Goal: Information Seeking & Learning: Find contact information

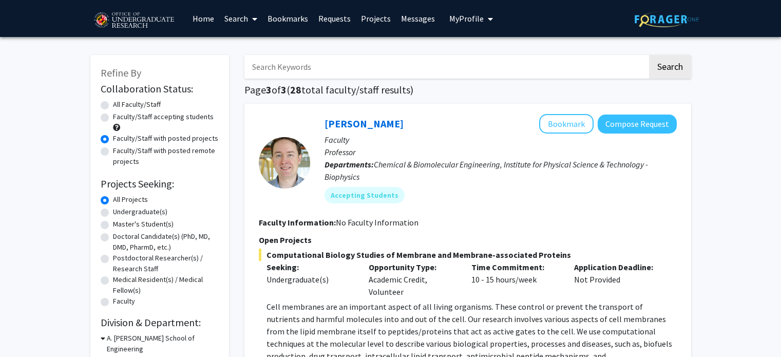
scroll to position [2242, 0]
click at [326, 63] on input "Search Keywords" at bounding box center [446, 67] width 403 height 24
type input "angel"
click at [649, 55] on button "Search" at bounding box center [670, 67] width 42 height 24
radio input "true"
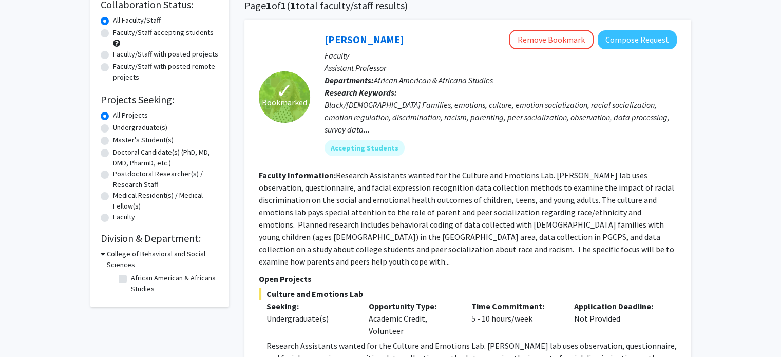
scroll to position [216, 0]
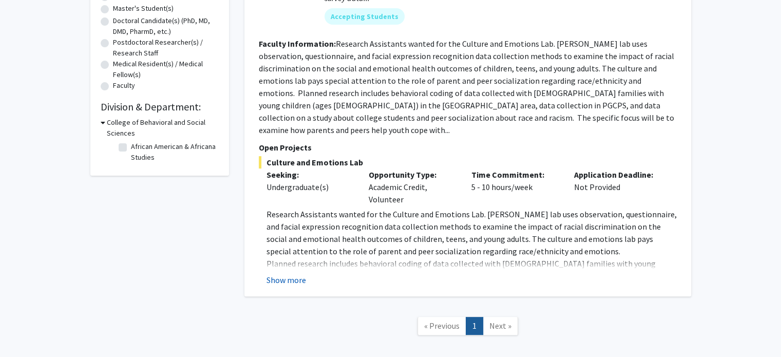
click at [288, 274] on button "Show more" at bounding box center [287, 280] width 40 height 12
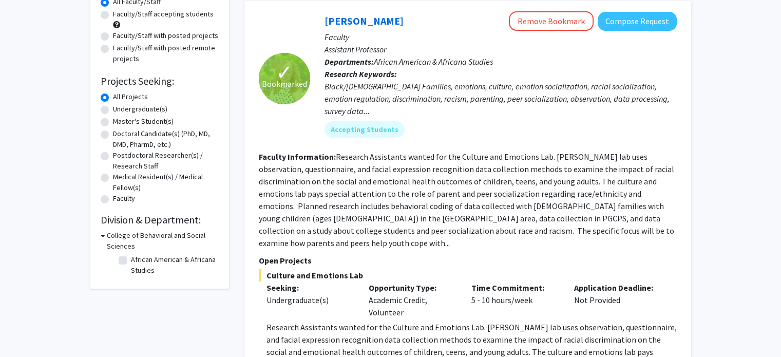
scroll to position [86, 0]
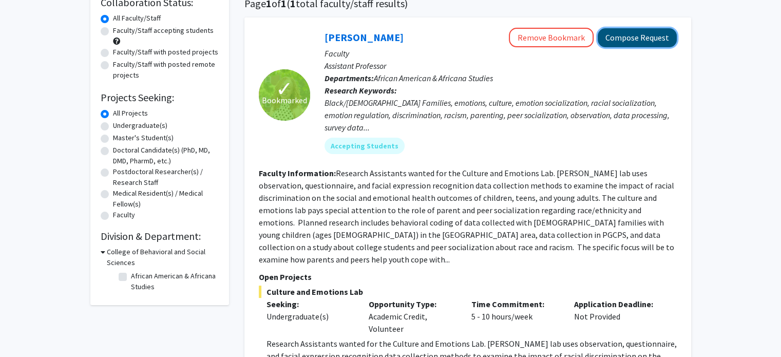
click at [644, 43] on button "Compose Request" at bounding box center [637, 37] width 79 height 19
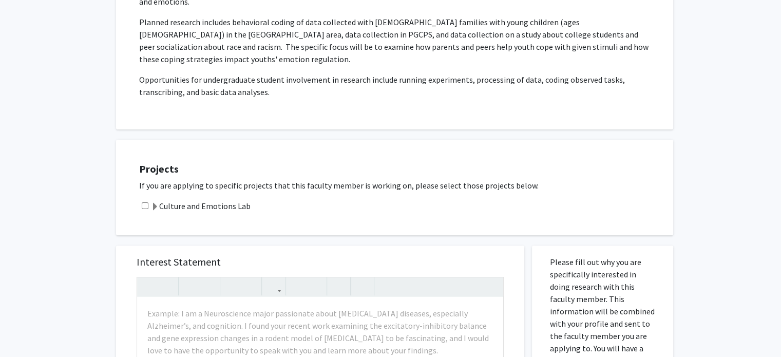
scroll to position [245, 0]
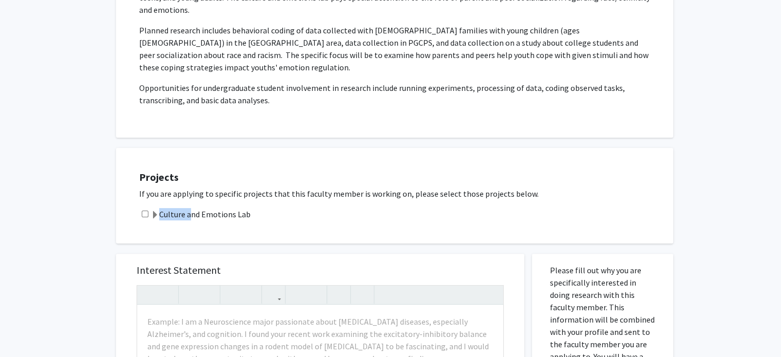
drag, startPoint x: 183, startPoint y: 182, endPoint x: 189, endPoint y: 194, distance: 13.3
click at [189, 194] on div "Projects If you are applying to specific projects that this faculty member is w…" at bounding box center [401, 196] width 545 height 70
click at [189, 208] on label "Culture and Emotions Lab" at bounding box center [201, 214] width 100 height 12
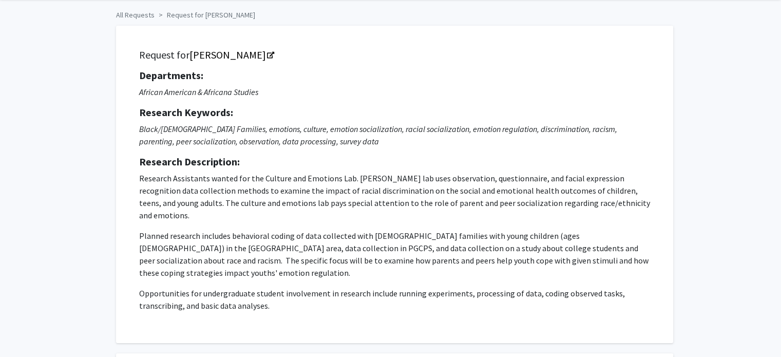
scroll to position [0, 0]
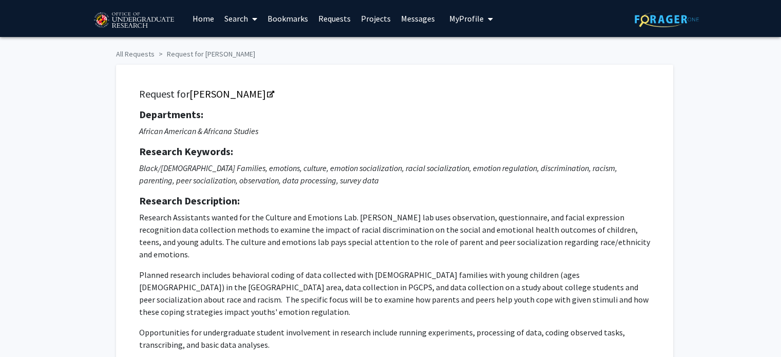
click at [278, 14] on link "Bookmarks" at bounding box center [288, 19] width 51 height 36
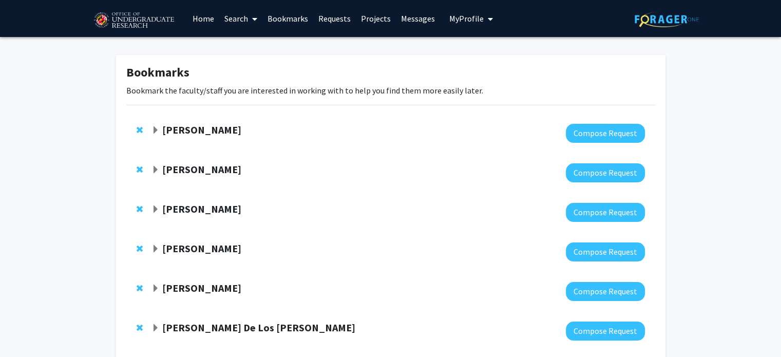
scroll to position [137, 0]
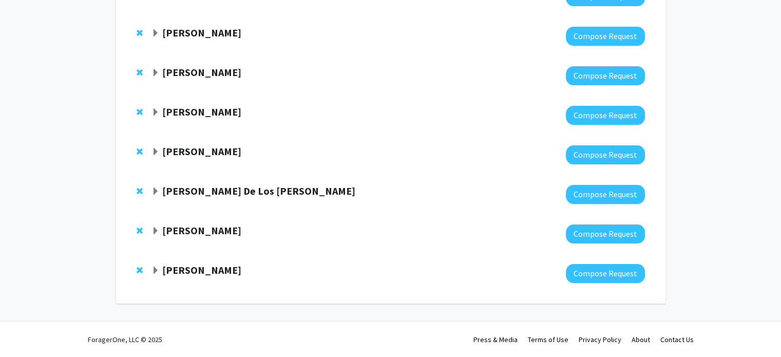
click at [191, 271] on strong "Magaly Toro" at bounding box center [201, 270] width 79 height 13
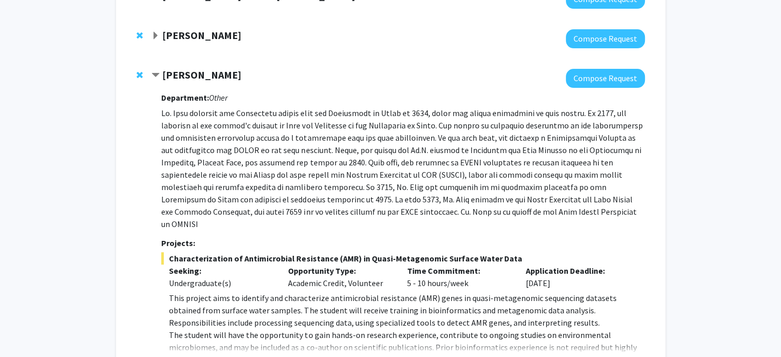
scroll to position [329, 0]
click at [179, 71] on strong "Magaly Toro" at bounding box center [201, 75] width 79 height 13
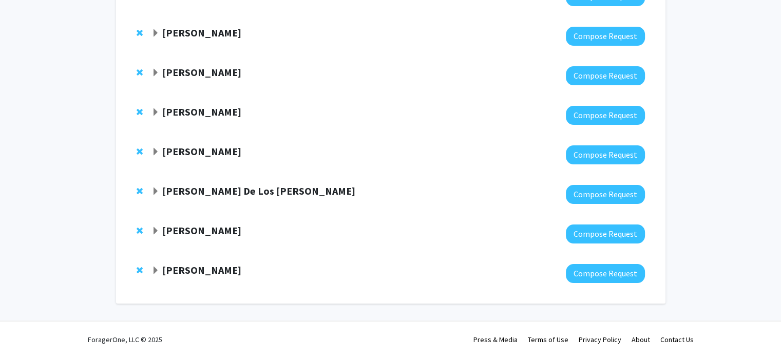
click at [183, 268] on strong "Magaly Toro" at bounding box center [201, 270] width 79 height 13
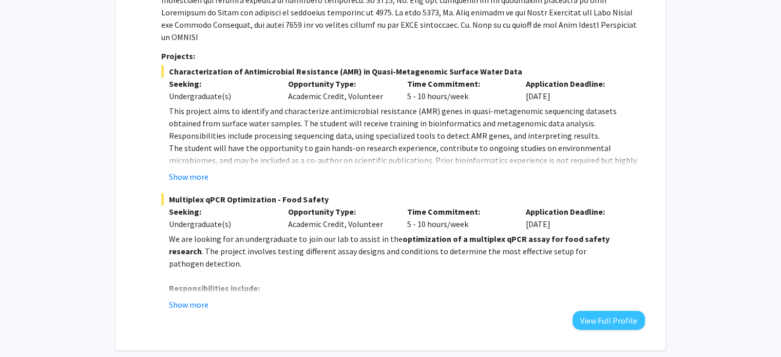
scroll to position [553, 0]
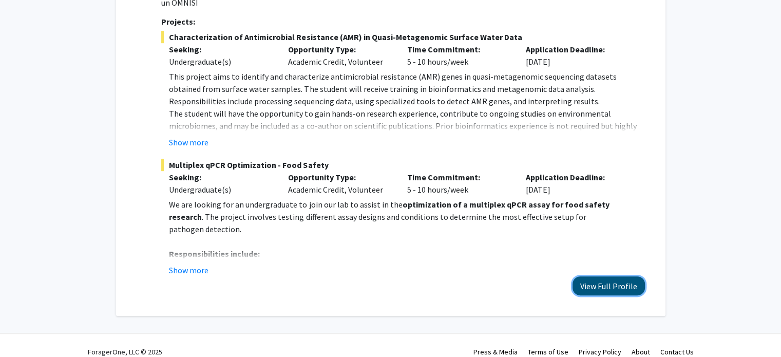
click at [616, 276] on button "View Full Profile" at bounding box center [609, 285] width 72 height 19
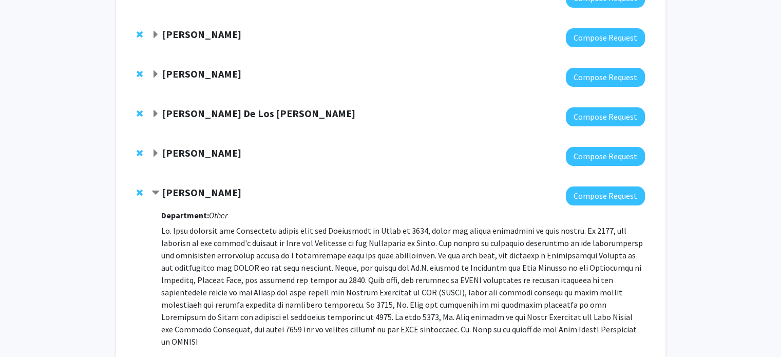
scroll to position [214, 0]
click at [192, 113] on strong "Andres De Los Reyes" at bounding box center [258, 113] width 193 height 13
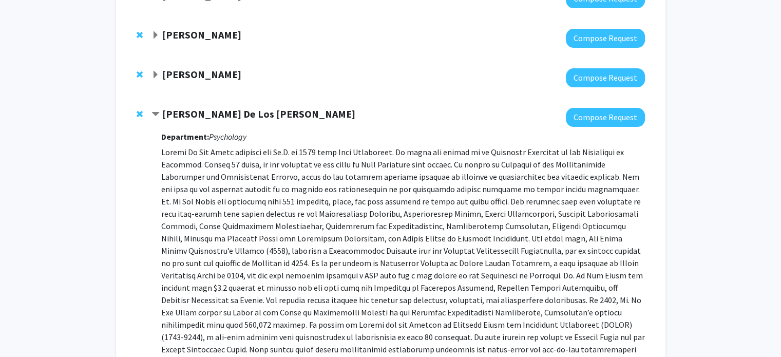
click at [192, 113] on strong "Andres De Los Reyes" at bounding box center [258, 113] width 193 height 13
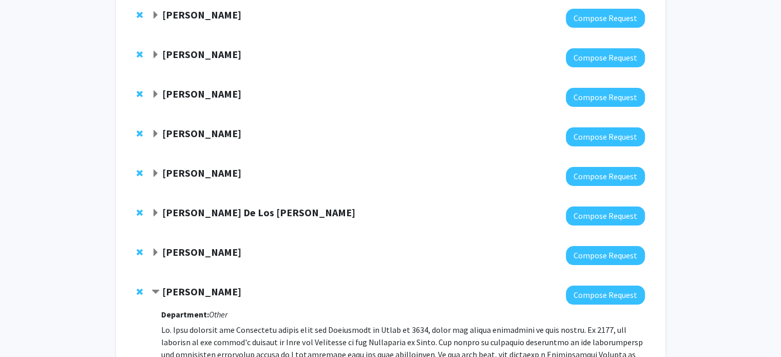
scroll to position [109, 0]
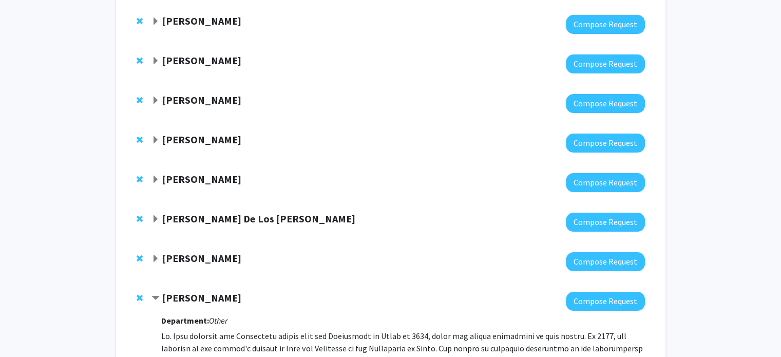
click at [224, 137] on div "[PERSON_NAME]" at bounding box center [263, 140] width 222 height 13
click at [214, 140] on strong "[PERSON_NAME]" at bounding box center [201, 139] width 79 height 13
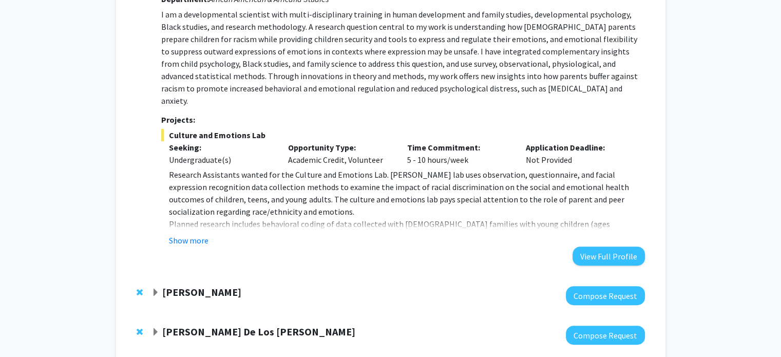
scroll to position [273, 0]
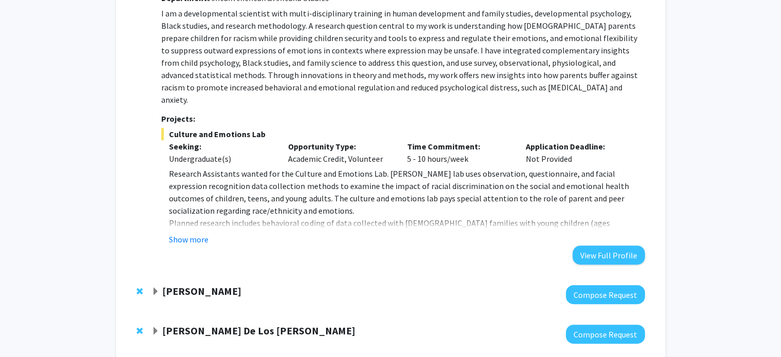
click at [595, 233] on div "Show more" at bounding box center [407, 239] width 476 height 12
click at [596, 246] on button "View Full Profile" at bounding box center [609, 255] width 72 height 19
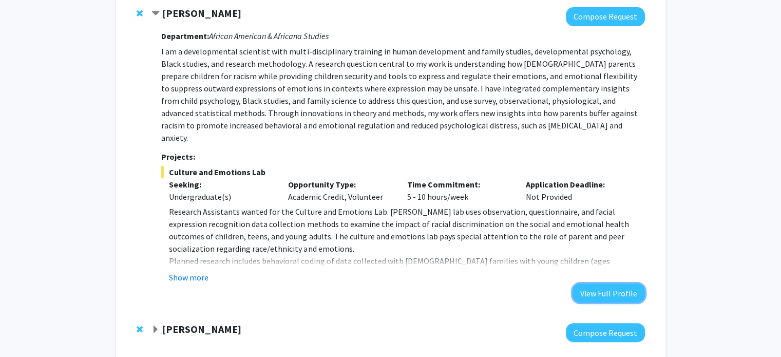
scroll to position [245, 0]
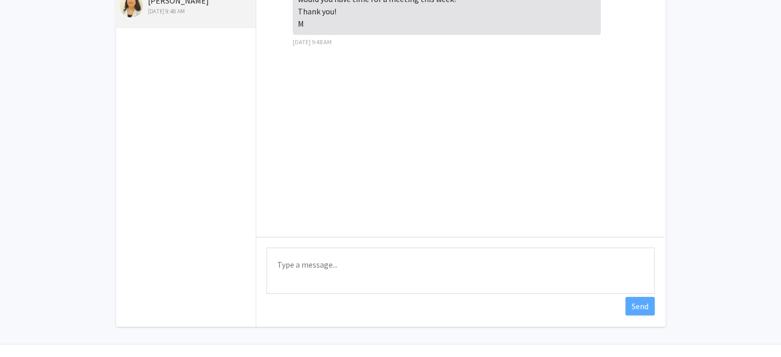
scroll to position [88, 0]
click at [302, 264] on textarea "Type a message" at bounding box center [461, 270] width 388 height 46
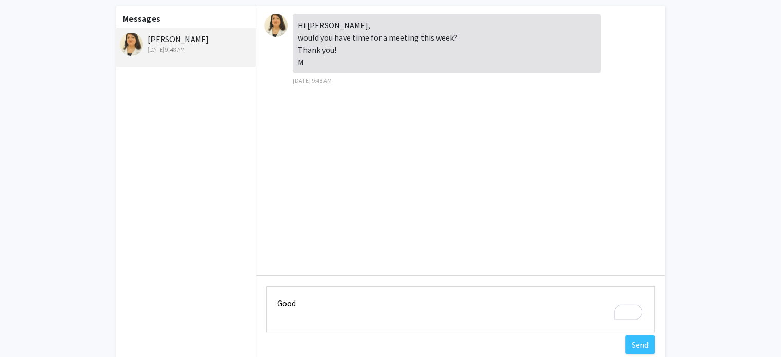
scroll to position [46, 0]
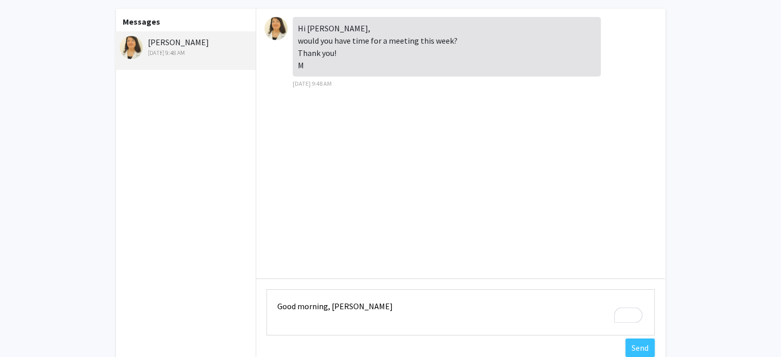
type textarea "Good morning, Dr. Toro,"
click at [321, 306] on textarea "Good morning, Dr. Toro," at bounding box center [461, 312] width 388 height 46
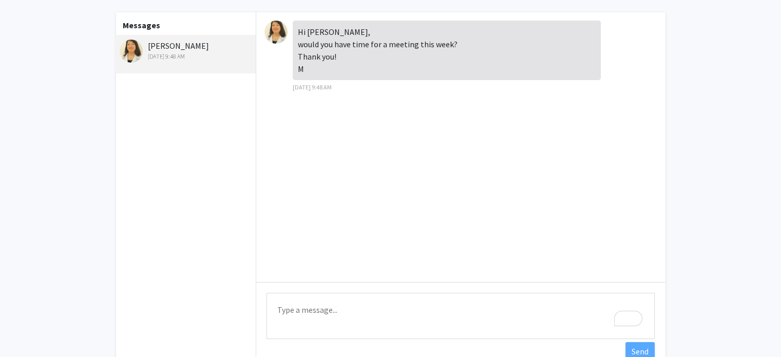
scroll to position [0, 0]
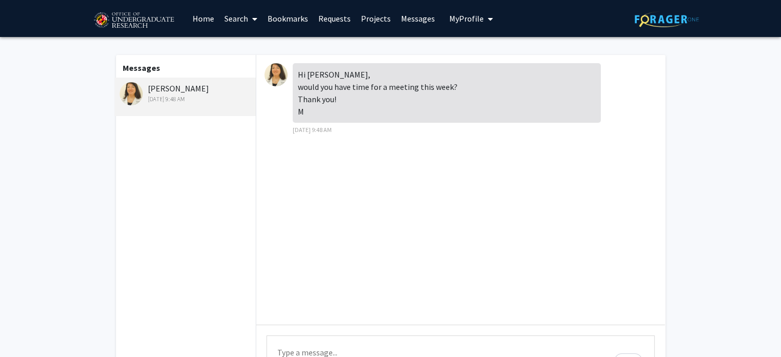
click at [151, 89] on div "Magaly Toro Oct 6, 2025 9:48 AM" at bounding box center [187, 93] width 134 height 22
click at [168, 85] on div "Magaly Toro Oct 6, 2025 9:48 AM" at bounding box center [187, 93] width 134 height 22
click at [132, 87] on img at bounding box center [131, 93] width 23 height 23
click at [378, 17] on link "Projects" at bounding box center [376, 19] width 40 height 36
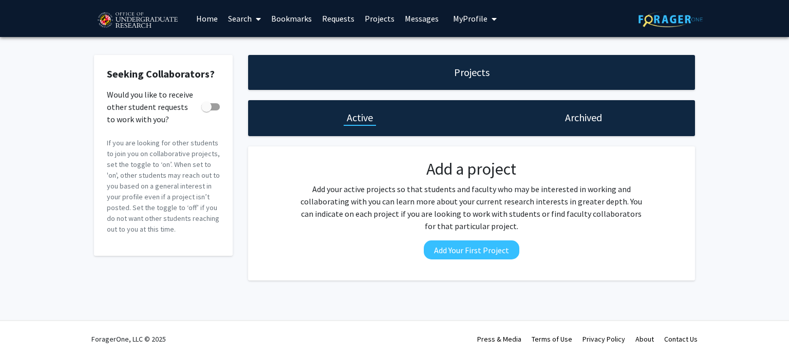
click at [318, 16] on link "Requests" at bounding box center [338, 19] width 43 height 36
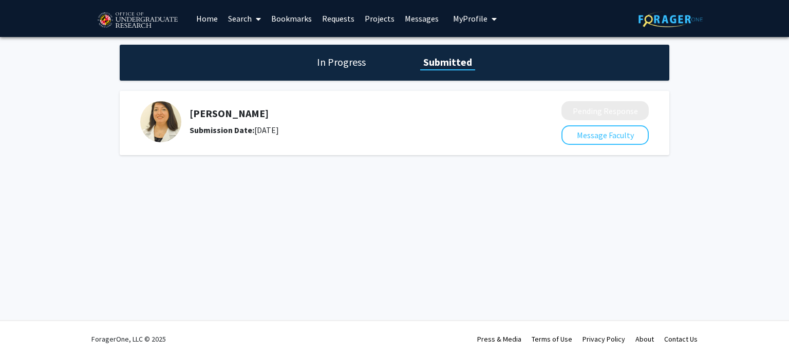
click at [233, 111] on h5 "Magaly Toro" at bounding box center [348, 113] width 317 height 12
click at [323, 19] on link "Requests" at bounding box center [338, 19] width 43 height 36
click at [335, 15] on link "Requests" at bounding box center [338, 19] width 43 height 36
click at [291, 20] on link "Bookmarks" at bounding box center [291, 19] width 51 height 36
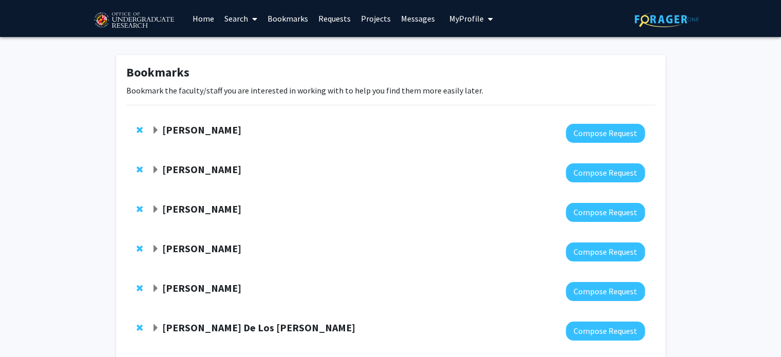
scroll to position [137, 0]
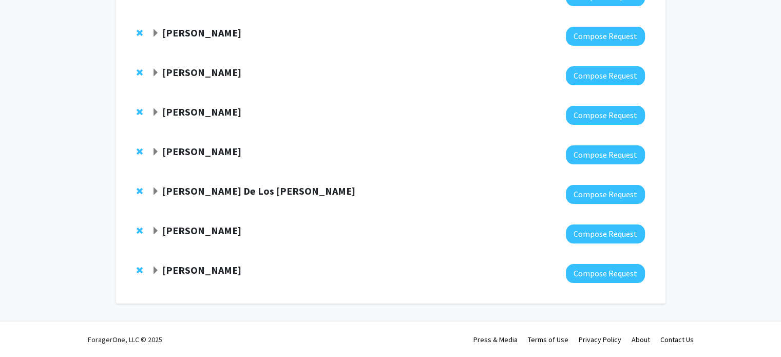
click at [195, 269] on strong "Magaly Toro" at bounding box center [201, 270] width 79 height 13
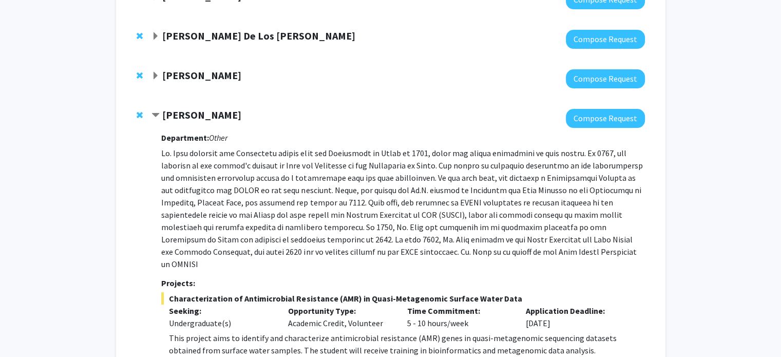
scroll to position [291, 0]
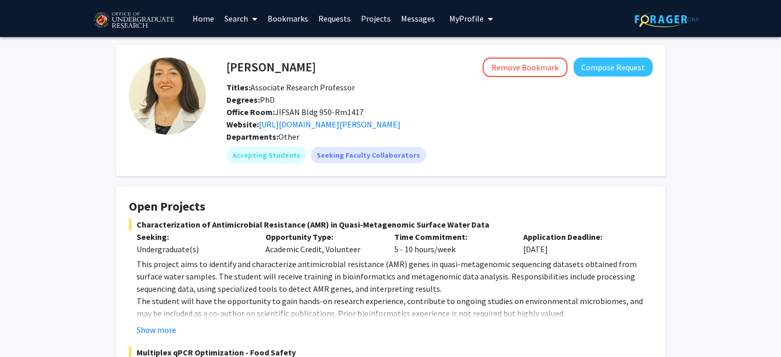
click at [341, 115] on span "Office Room: JIFSAN Bldg 950-Rm1417" at bounding box center [295, 112] width 137 height 10
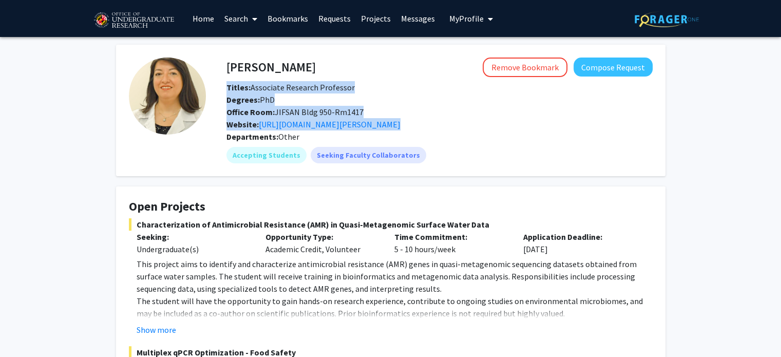
click at [341, 115] on span "Office Room: JIFSAN Bldg 950-Rm1417" at bounding box center [295, 112] width 137 height 10
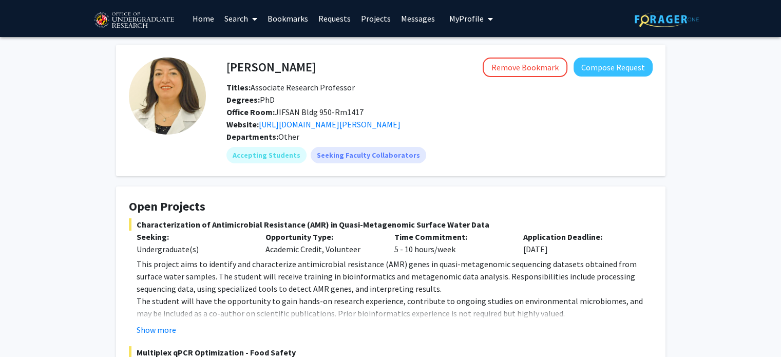
drag, startPoint x: 275, startPoint y: 113, endPoint x: 392, endPoint y: 109, distance: 117.2
click at [392, 109] on div "Office Room: JIFSAN Bldg 950-Rm1417" at bounding box center [440, 112] width 442 height 12
copy span "JIFSAN Bldg 950-Rm1417"
click at [148, 193] on fg-card "Open Projects Characterization of Antimicrobial Resistance (AMR) in Quasi-Metag…" at bounding box center [391, 331] width 550 height 290
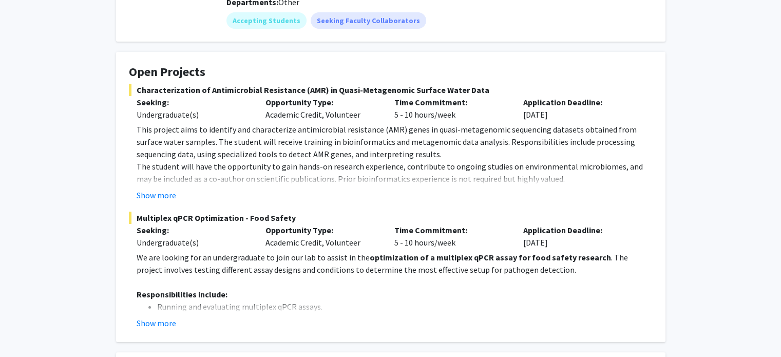
scroll to position [136, 0]
click at [152, 195] on button "Show more" at bounding box center [157, 194] width 40 height 12
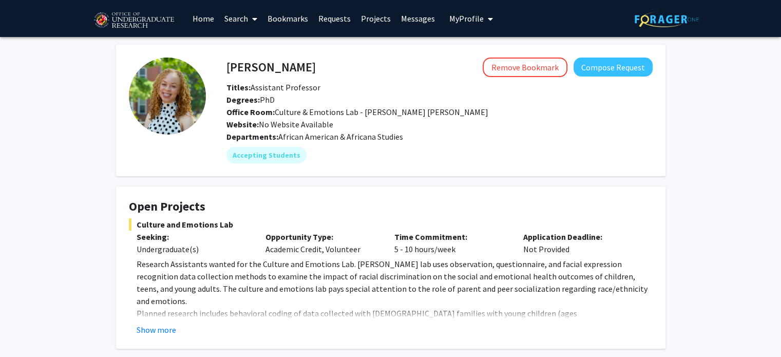
click at [401, 108] on span "Office Room: Culture & Emotions Lab - [PERSON_NAME][GEOGRAPHIC_DATA][PERSON_NAM…" at bounding box center [358, 112] width 262 height 10
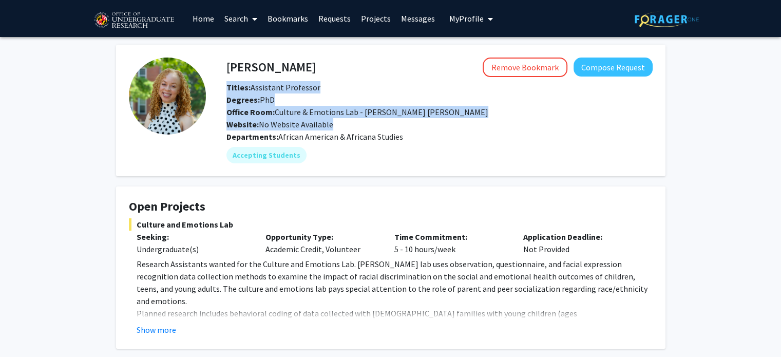
click at [401, 108] on span "Office Room: Culture & Emotions Lab - [PERSON_NAME][GEOGRAPHIC_DATA][PERSON_NAM…" at bounding box center [358, 112] width 262 height 10
click at [413, 111] on div "Office Room: Culture & Emotions Lab - [PERSON_NAME][GEOGRAPHIC_DATA][PERSON_NAM…" at bounding box center [440, 112] width 442 height 12
